Goal: Register for event/course

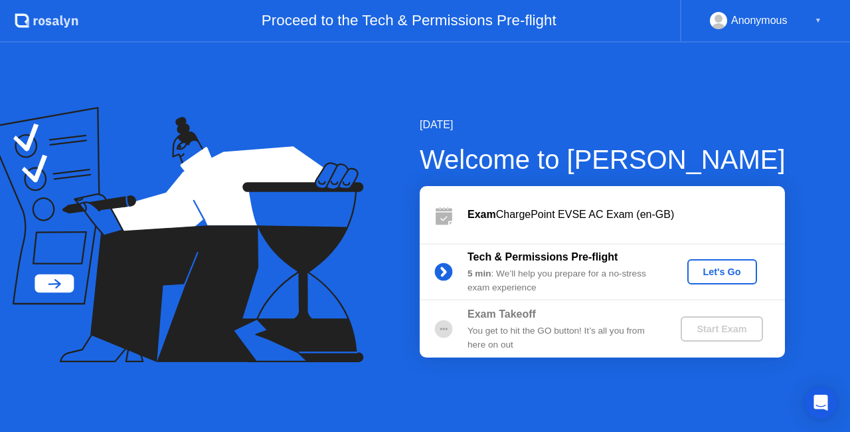
click at [732, 270] on div "Let's Go" at bounding box center [722, 271] width 59 height 11
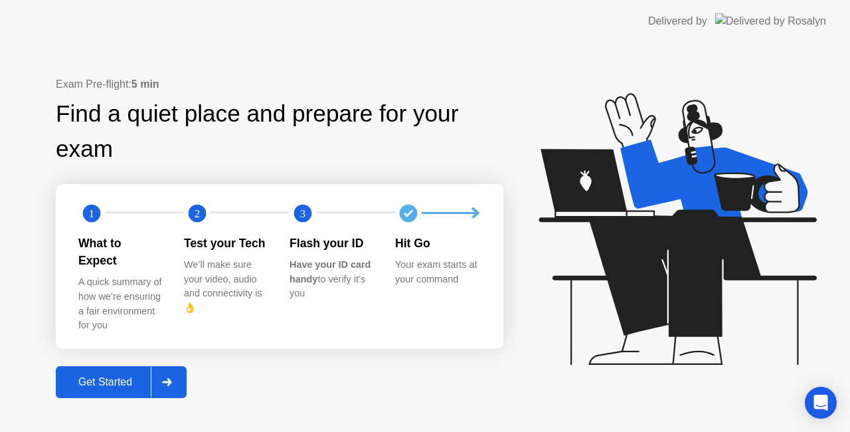
click at [110, 376] on div "Get Started" at bounding box center [105, 382] width 91 height 12
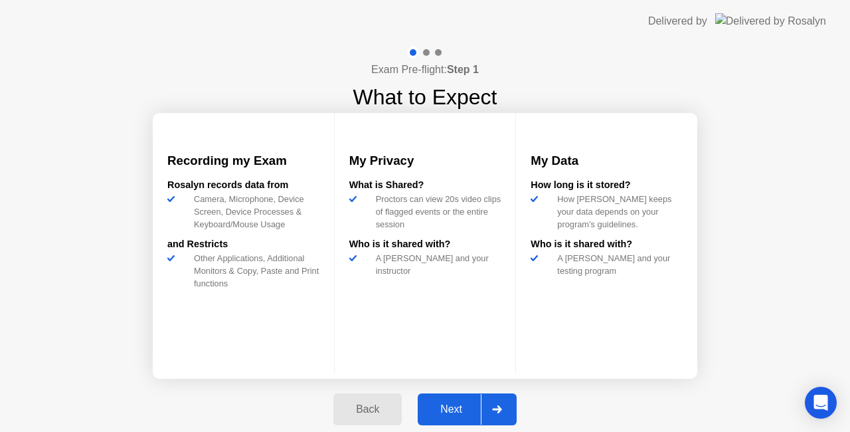
click at [466, 405] on div "Next" at bounding box center [451, 409] width 59 height 12
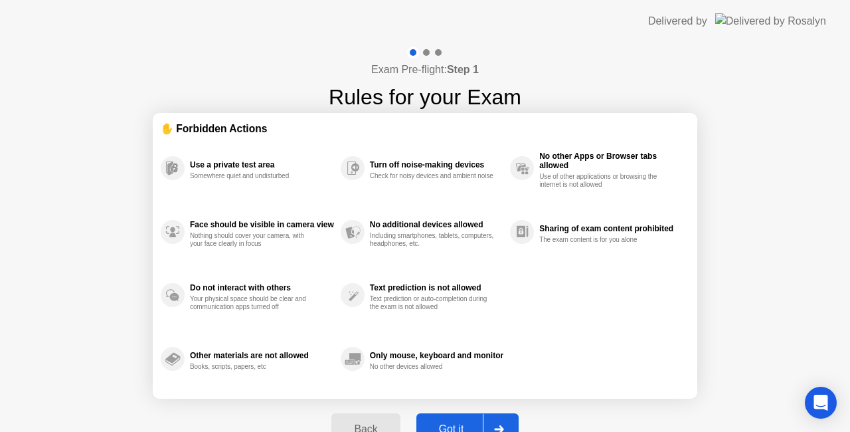
click at [436, 418] on button "Got it" at bounding box center [467, 429] width 102 height 32
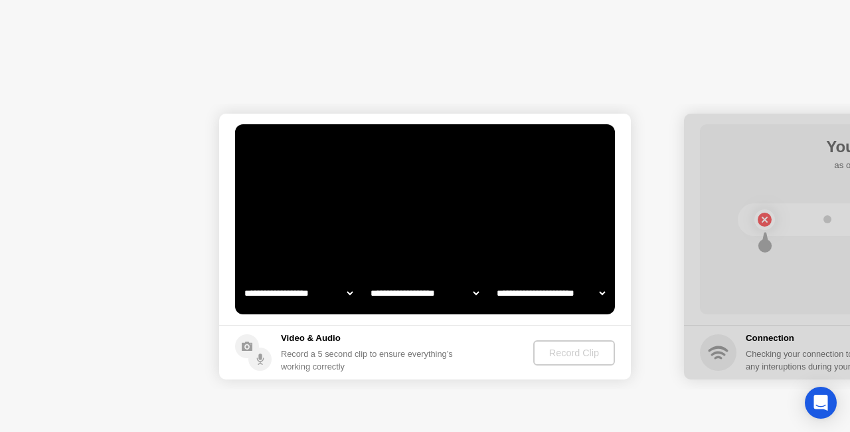
select select "**********"
select select "*******"
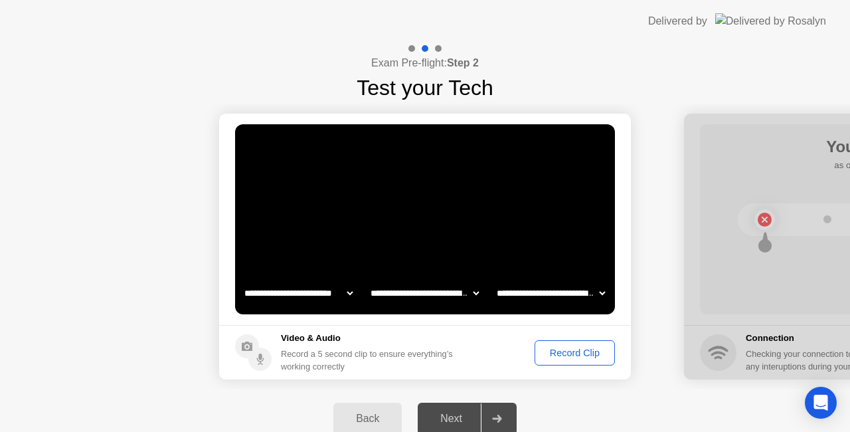
click at [586, 361] on button "Record Clip" at bounding box center [574, 352] width 80 height 25
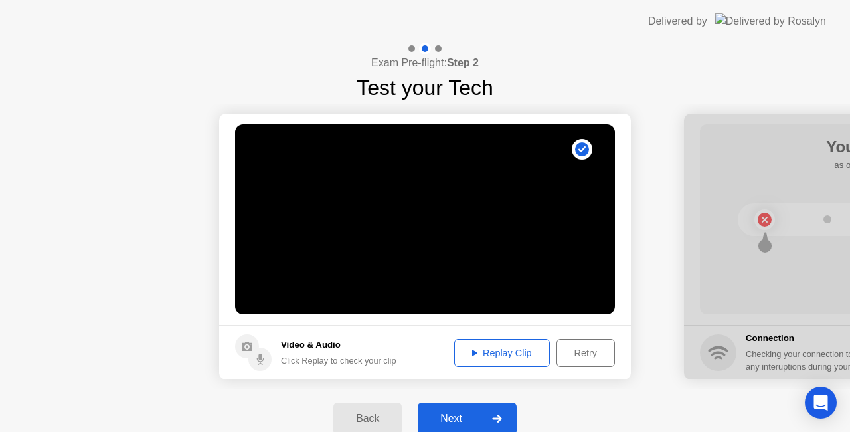
click at [527, 343] on button "Replay Clip" at bounding box center [502, 353] width 96 height 28
click at [491, 351] on div "Replay Clip" at bounding box center [502, 352] width 86 height 11
click at [461, 420] on div "Next" at bounding box center [451, 418] width 59 height 12
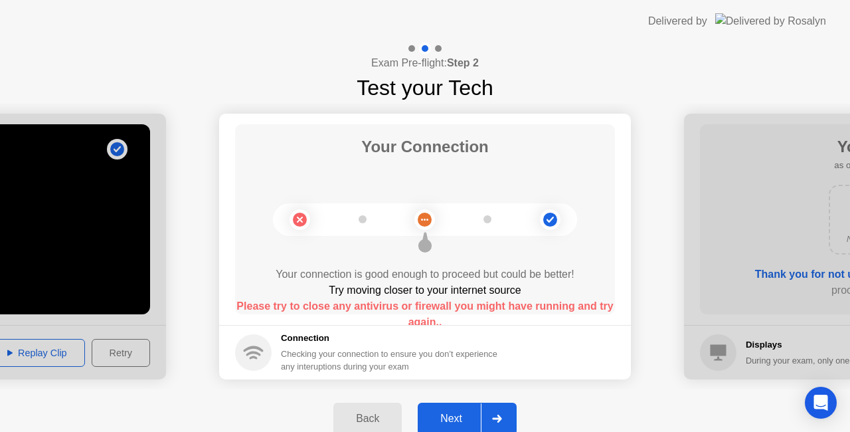
click at [461, 412] on div "Next" at bounding box center [451, 418] width 59 height 12
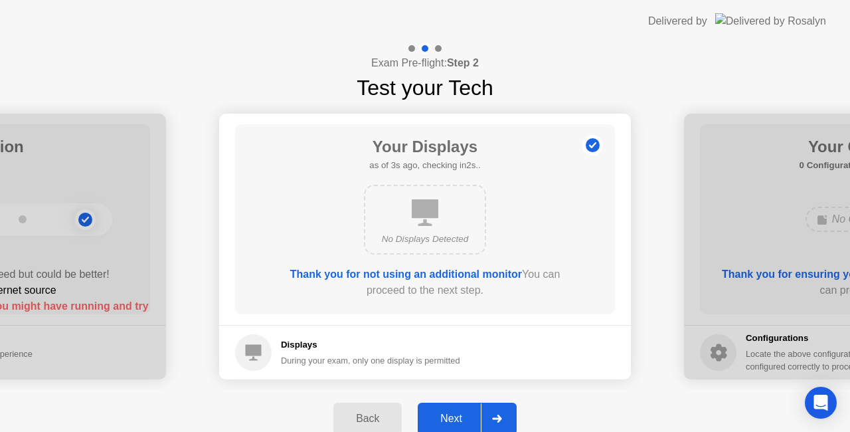
click at [461, 412] on div "Next" at bounding box center [451, 418] width 59 height 12
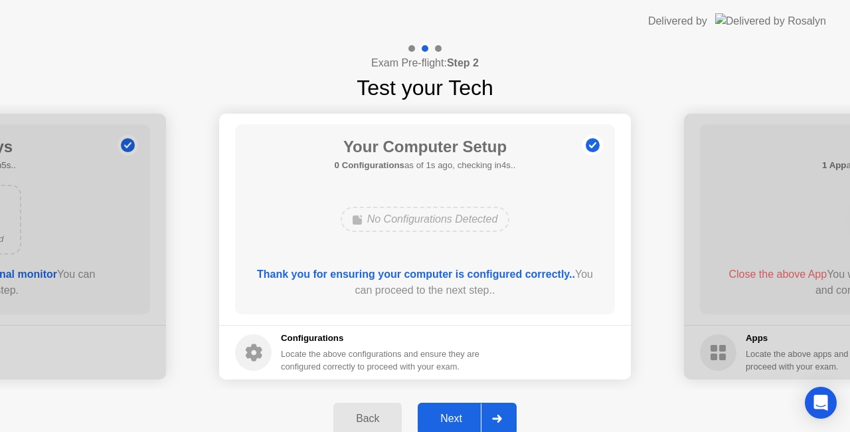
click at [461, 412] on div "Next" at bounding box center [451, 418] width 59 height 12
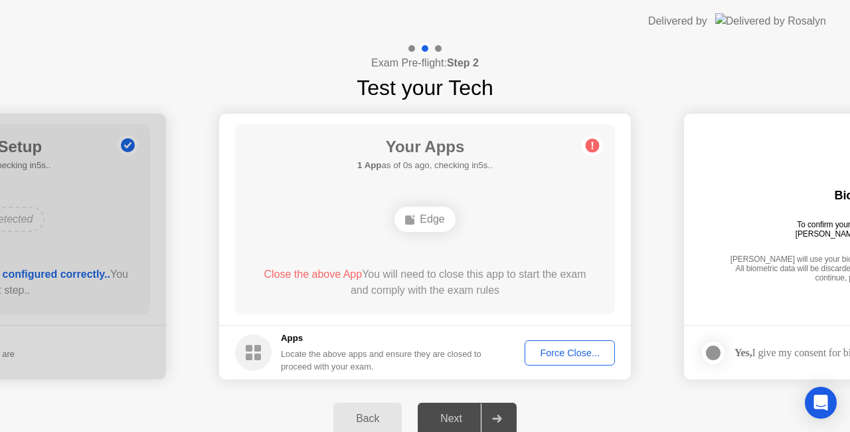
click at [473, 277] on div "Close the above App You will need to close this app to start the exam and compl…" at bounding box center [425, 282] width 342 height 32
click at [572, 356] on div "Force Close..." at bounding box center [569, 352] width 81 height 11
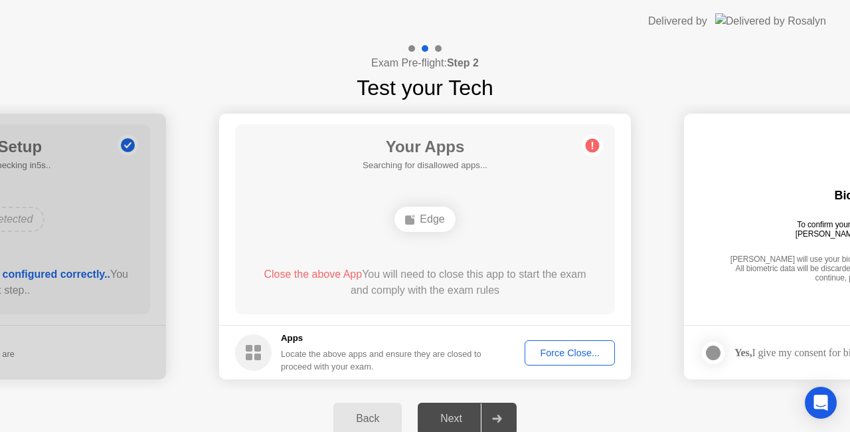
click at [461, 414] on div "Next" at bounding box center [451, 418] width 59 height 12
click at [428, 210] on div "Edge" at bounding box center [424, 218] width 60 height 25
click at [416, 275] on div "Close the above App You will need to close this app to start the exam and compl…" at bounding box center [425, 282] width 342 height 32
click at [554, 347] on div "Force Close..." at bounding box center [569, 352] width 81 height 11
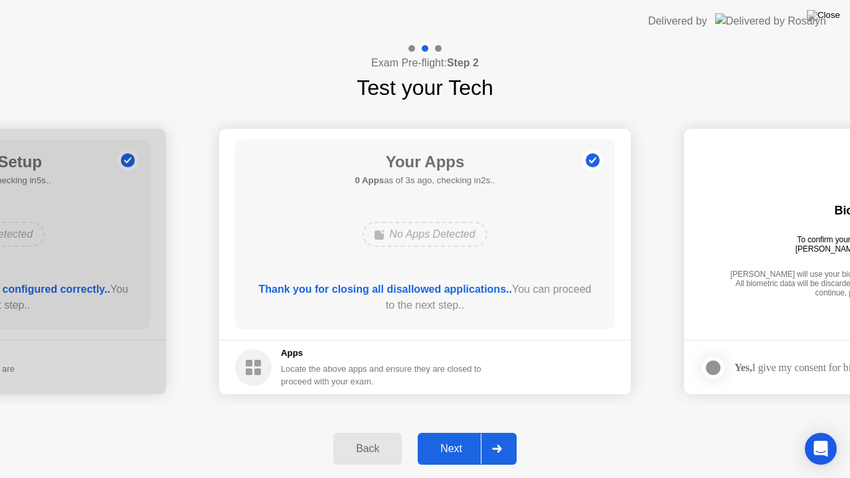
click at [459, 431] on div "Next" at bounding box center [451, 449] width 59 height 12
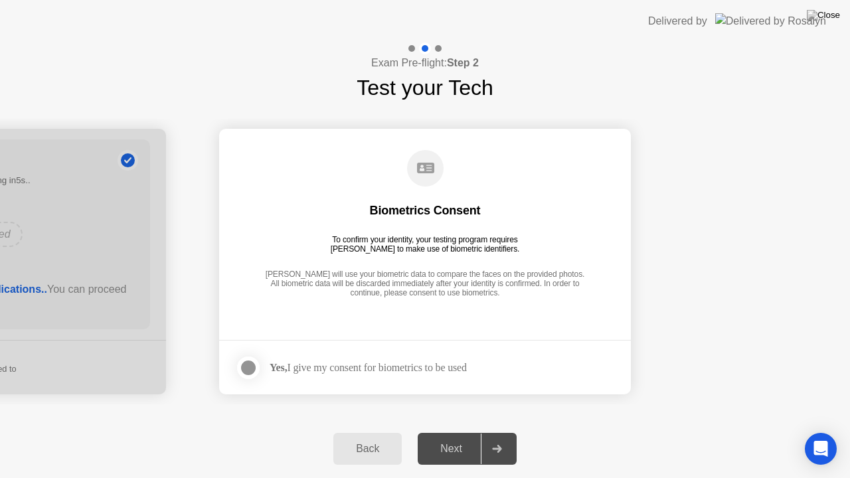
click at [250, 362] on div at bounding box center [248, 368] width 16 height 16
click at [463, 431] on div "Next" at bounding box center [451, 449] width 59 height 12
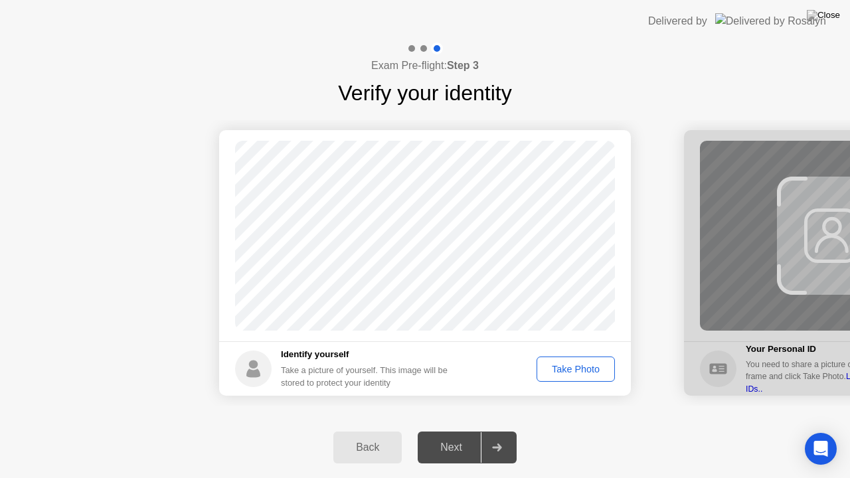
click at [574, 374] on div "Take Photo" at bounding box center [575, 369] width 69 height 11
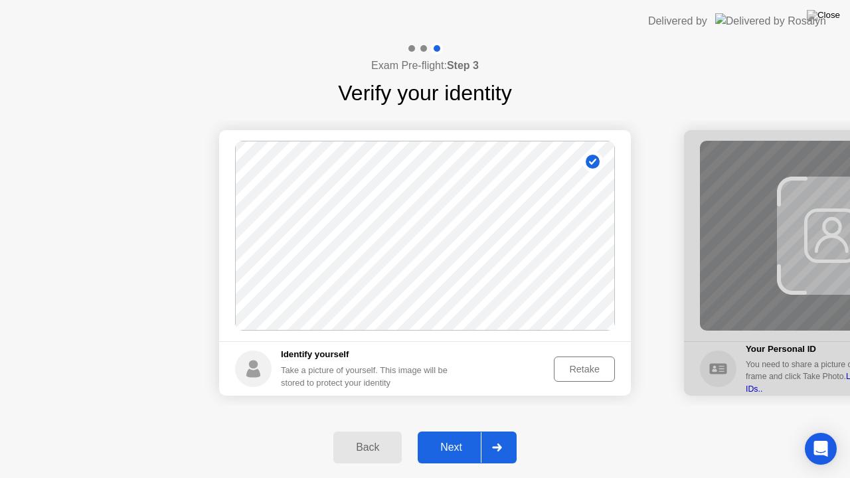
click at [463, 431] on button "Next" at bounding box center [467, 448] width 99 height 32
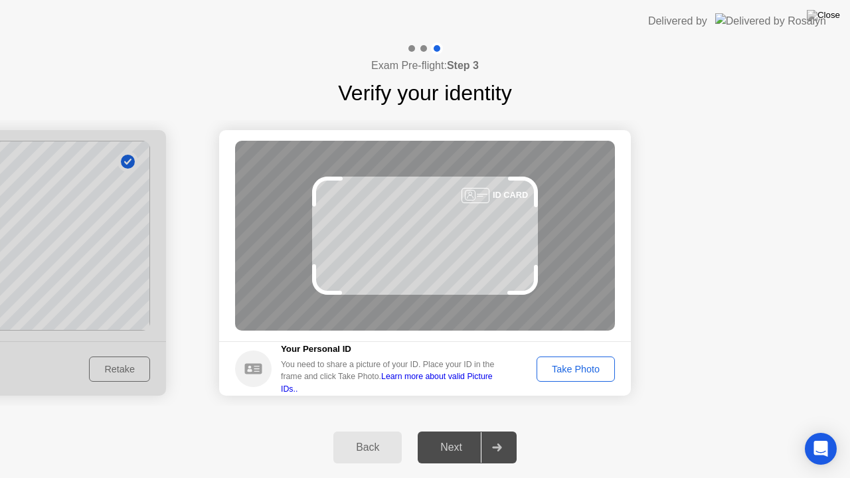
click at [590, 372] on div "Take Photo" at bounding box center [575, 369] width 69 height 11
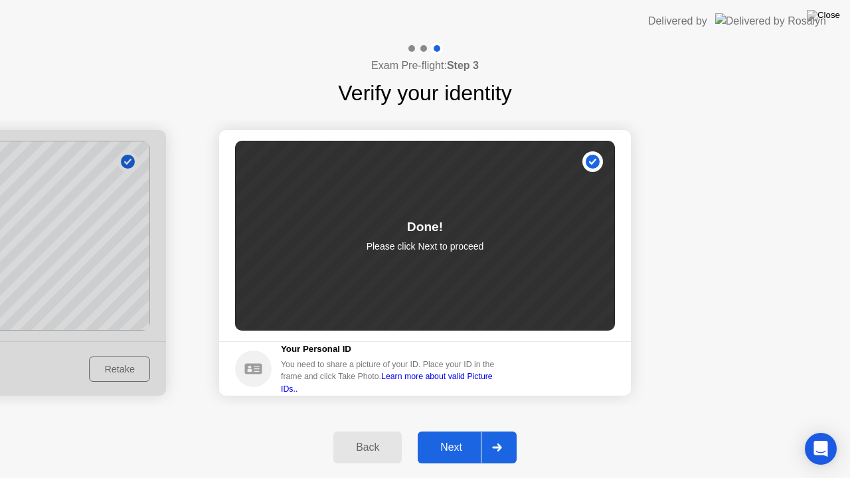
click at [463, 431] on div "Next" at bounding box center [451, 448] width 59 height 12
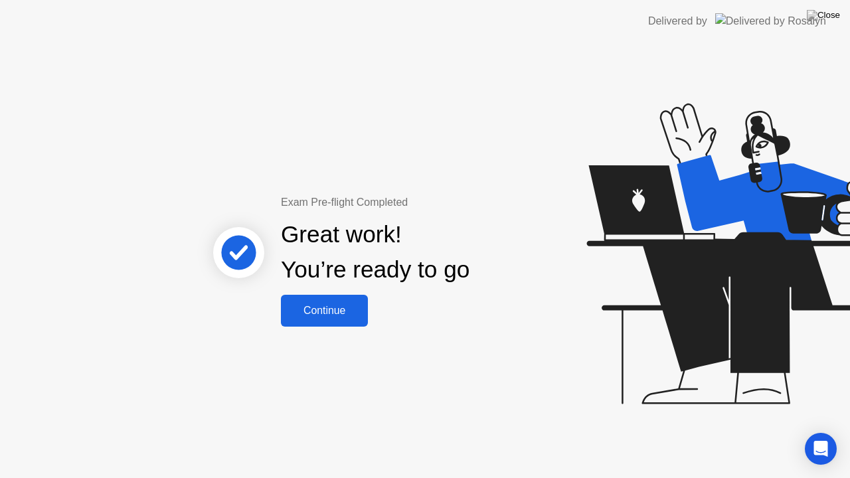
click at [346, 312] on div "Continue" at bounding box center [324, 311] width 79 height 12
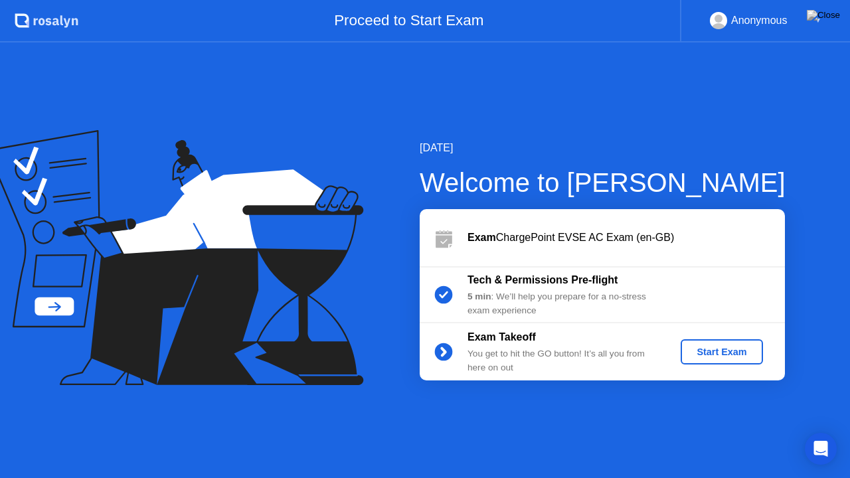
click at [705, 349] on div "Start Exam" at bounding box center [721, 352] width 71 height 11
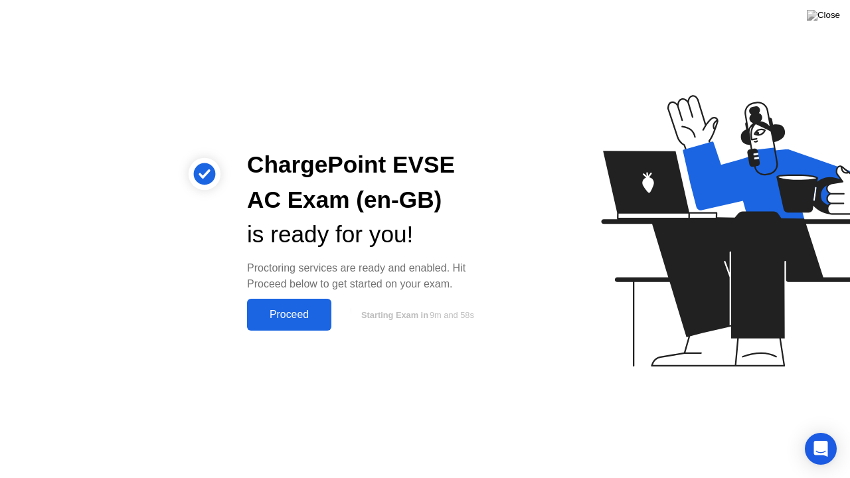
click at [290, 313] on div "Proceed" at bounding box center [289, 315] width 76 height 12
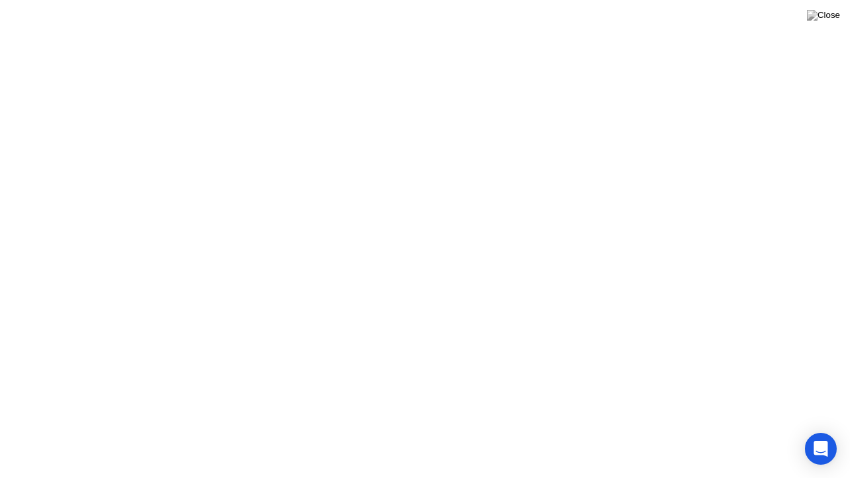
click div "Welcome to ChargePoint EVSE AC Exam (en-GB) We’re loading up your exam..."
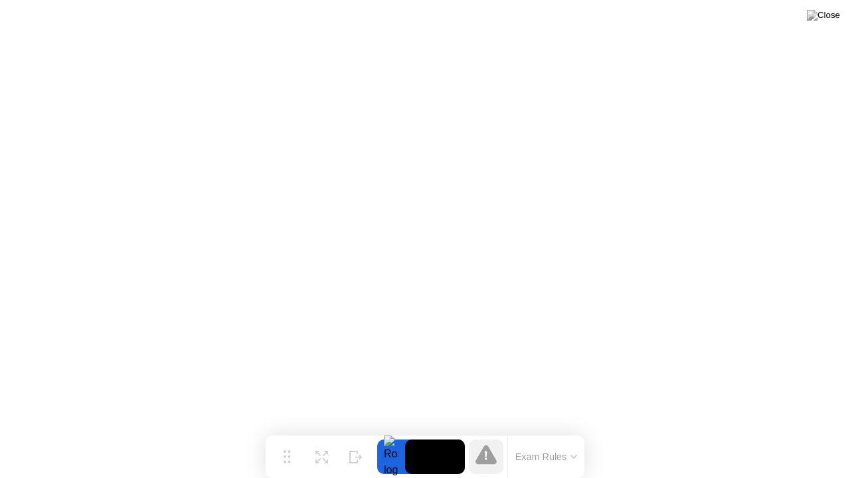
click at [572, 431] on icon at bounding box center [573, 457] width 7 height 4
